Goal: Task Accomplishment & Management: Use online tool/utility

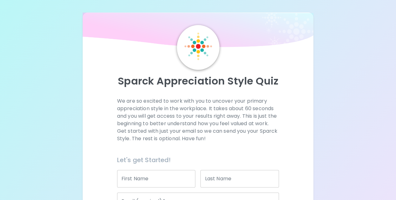
click at [151, 183] on input "First Name" at bounding box center [156, 179] width 79 height 18
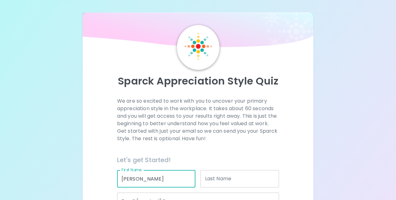
type input "[PERSON_NAME]"
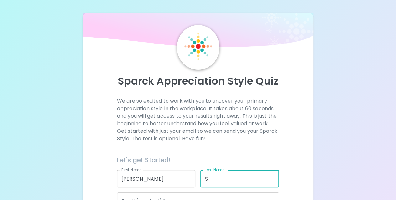
type input "S"
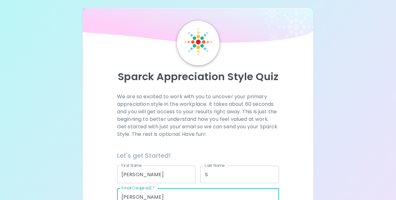
type input "[EMAIL_ADDRESS][DOMAIN_NAME]"
click at [265, 124] on p "We are so excited to work with you to uncover your primary appreciation style i…" at bounding box center [198, 115] width 162 height 45
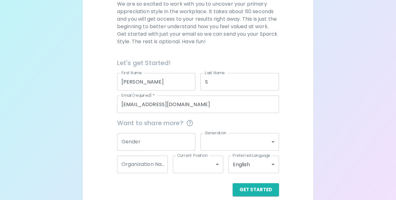
scroll to position [105, 0]
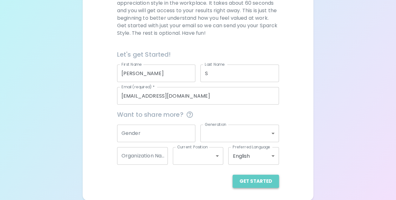
click at [261, 181] on button "Get Started" at bounding box center [256, 181] width 46 height 13
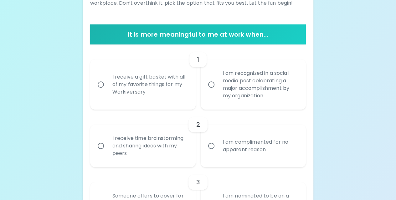
click at [215, 85] on input "I am recognized in a social media post celebrating a major accomplishment by my…" at bounding box center [211, 84] width 13 height 13
radio input "true"
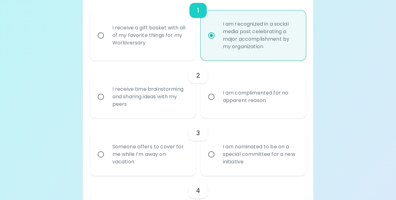
scroll to position [156, 0]
click at [210, 95] on input "I am complimented for no apparent reason" at bounding box center [211, 95] width 13 height 13
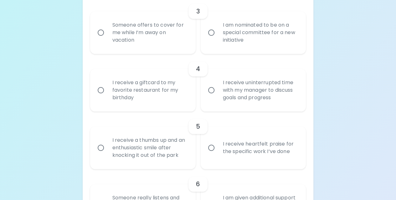
scroll to position [275, 0]
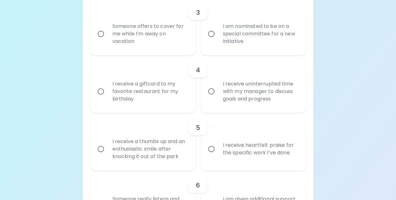
radio input "true"
click at [212, 33] on input "I am nominated to be on a special committee for a new initiative" at bounding box center [211, 33] width 13 height 13
radio input "false"
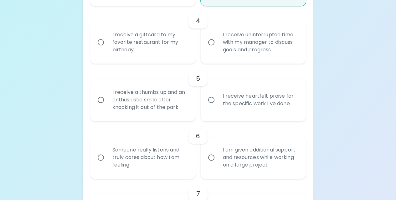
scroll to position [325, 0]
radio input "true"
click at [212, 40] on input "I receive uninterrupted time with my manager to discuss goals and progress" at bounding box center [211, 41] width 13 height 13
radio input "false"
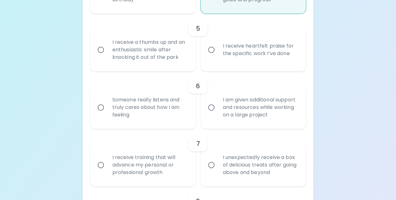
scroll to position [375, 0]
radio input "true"
click at [208, 48] on input "I receive heartfelt praise for the specific work I’ve done" at bounding box center [211, 48] width 13 height 13
radio input "false"
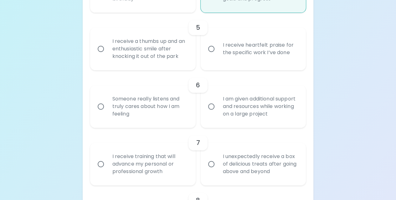
radio input "false"
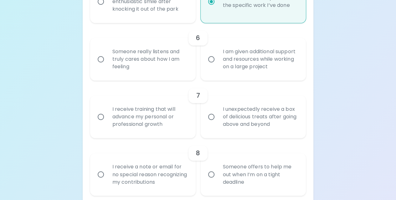
scroll to position [425, 0]
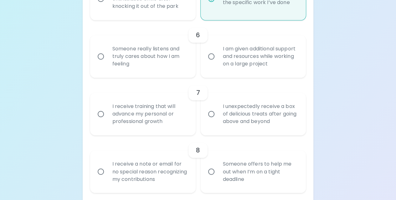
radio input "true"
click at [102, 55] on input "Someone really listens and truly cares about how I am feeling" at bounding box center [100, 56] width 13 height 13
radio input "false"
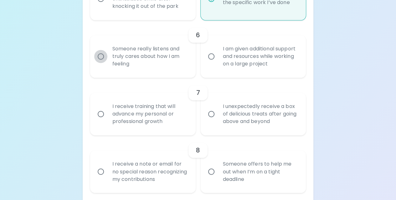
radio input "false"
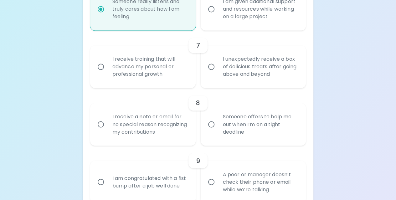
scroll to position [475, 0]
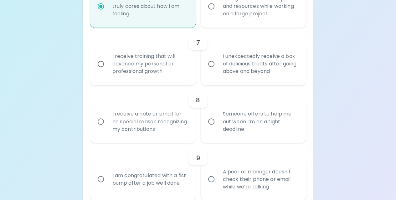
radio input "true"
click at [105, 63] on input "I receive training that will advance my personal or professional growth" at bounding box center [100, 63] width 13 height 13
radio input "false"
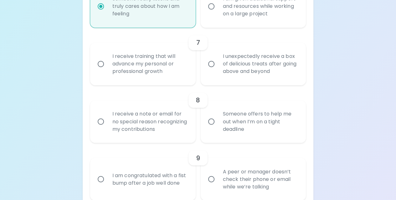
radio input "false"
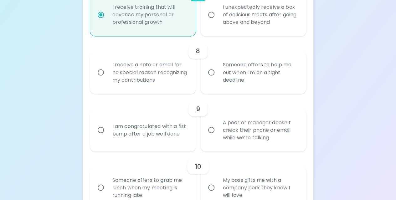
scroll to position [525, 0]
radio input "true"
click at [100, 70] on input "I receive a note or email for no special reason recognizing my contributions" at bounding box center [100, 71] width 13 height 13
radio input "false"
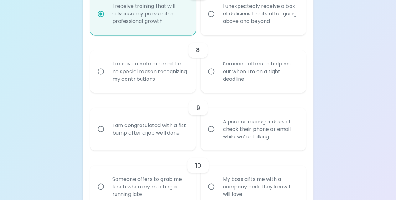
radio input "false"
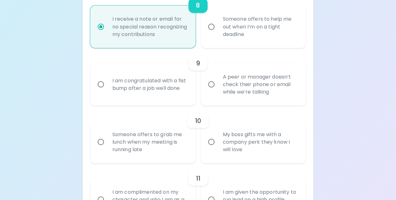
scroll to position [576, 0]
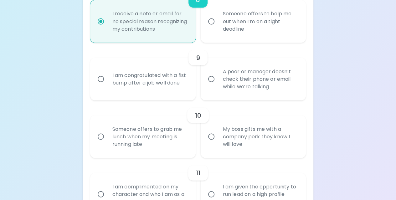
radio input "true"
click at [100, 78] on input "I am congratulated with a fist bump after a job well done" at bounding box center [100, 78] width 13 height 13
radio input "false"
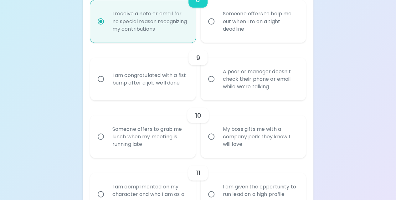
radio input "false"
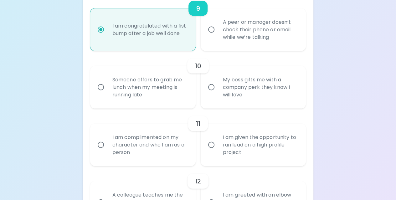
scroll to position [626, 0]
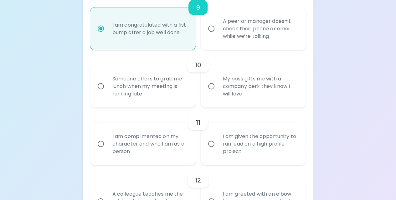
radio input "true"
click at [210, 88] on input "My boss gifts me with a company perk they know I will love" at bounding box center [211, 86] width 13 height 13
radio input "false"
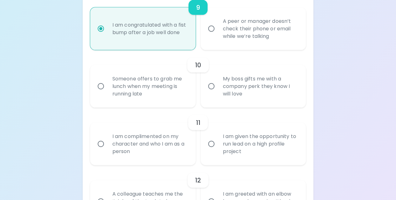
radio input "false"
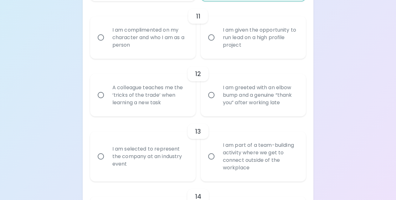
scroll to position [735, 0]
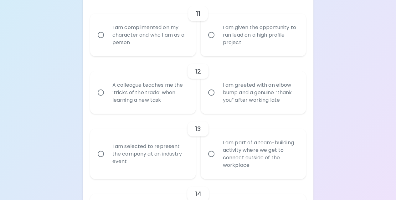
radio input "true"
click at [95, 33] on input "I am complimented on my character and who I am as a person" at bounding box center [100, 34] width 13 height 13
radio input "false"
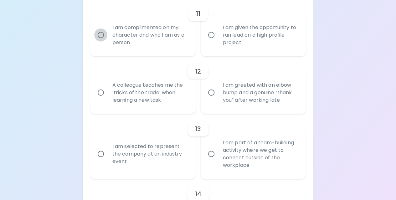
radio input "false"
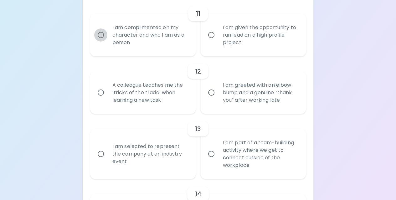
radio input "false"
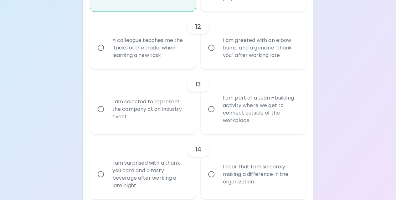
scroll to position [785, 0]
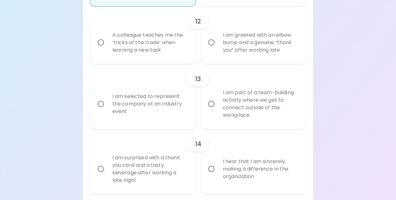
radio input "true"
click at [102, 42] on input "A colleague teaches me the ‘tricks of the trade’ when learning a new task" at bounding box center [100, 42] width 13 height 13
radio input "false"
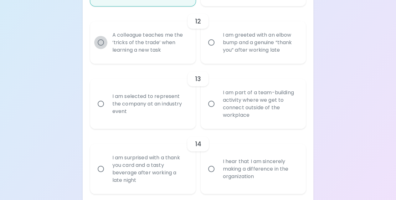
radio input "false"
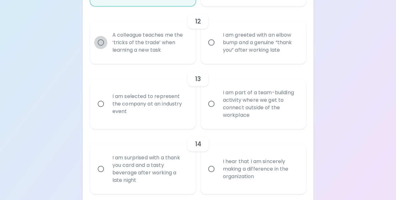
radio input "false"
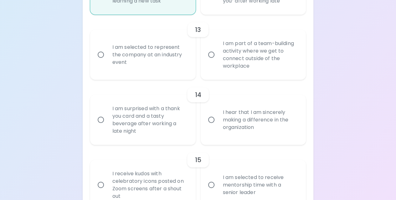
scroll to position [835, 0]
radio input "true"
click at [100, 54] on input "I am selected to represent the company at an industry event" at bounding box center [100, 53] width 13 height 13
radio input "false"
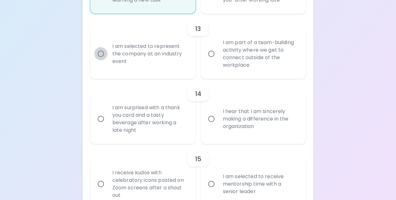
radio input "false"
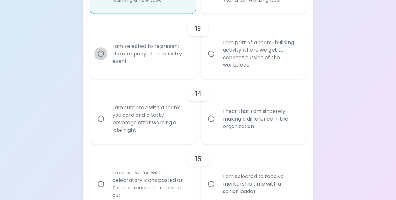
radio input "false"
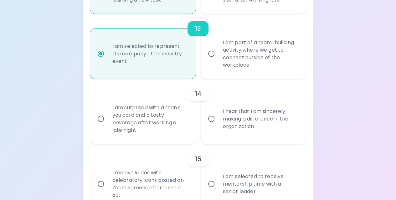
scroll to position [874, 0]
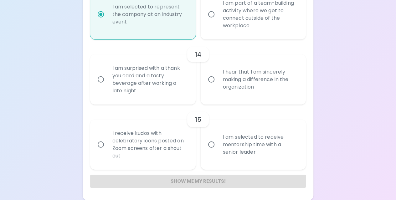
radio input "true"
click at [212, 79] on input "I hear that I am sincerely making a difference in the organization" at bounding box center [211, 79] width 13 height 13
radio input "false"
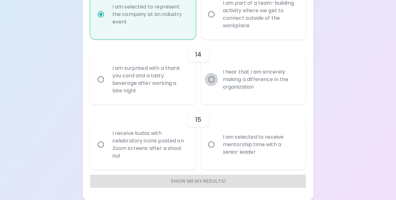
radio input "false"
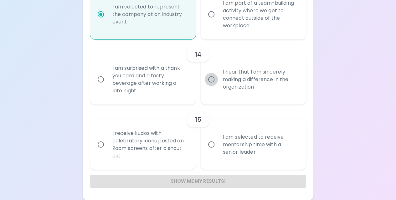
radio input "false"
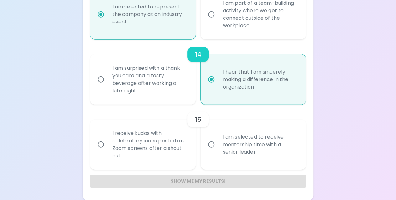
radio input "true"
click at [212, 146] on input "I am selected to receive mentorship time with a senior leader" at bounding box center [211, 144] width 13 height 13
radio input "false"
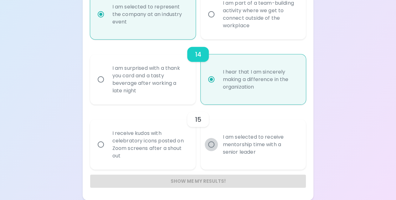
radio input "false"
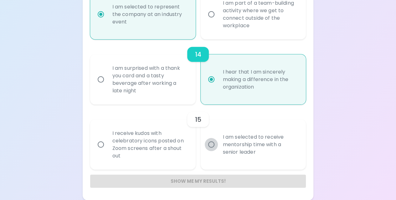
radio input "false"
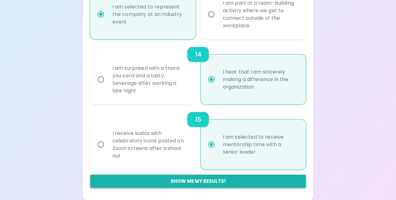
radio input "true"
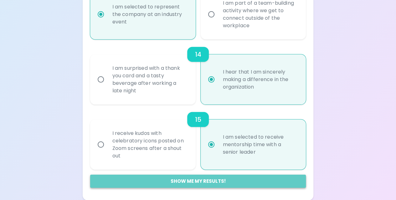
click at [209, 182] on button "Show me my results!" at bounding box center [198, 181] width 216 height 13
radio input "false"
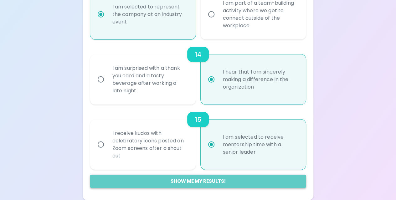
radio input "false"
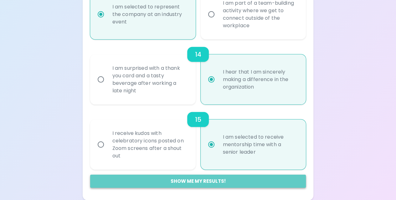
radio input "false"
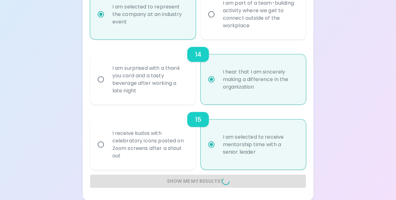
radio input "false"
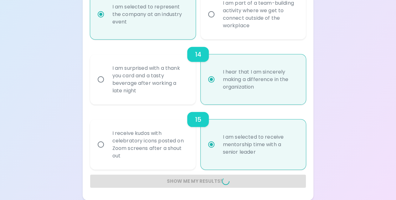
radio input "false"
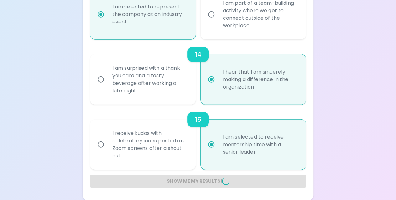
radio input "false"
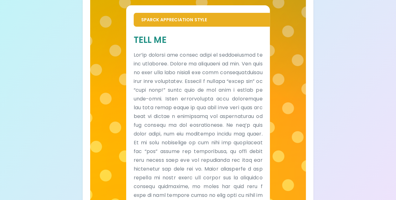
scroll to position [133, 0]
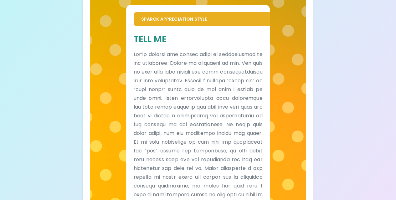
click at [347, 69] on div "Your Sparck Appreciation Style Results Check your email for the full results! D…" at bounding box center [198, 77] width 396 height 421
